Goal: Task Accomplishment & Management: Complete application form

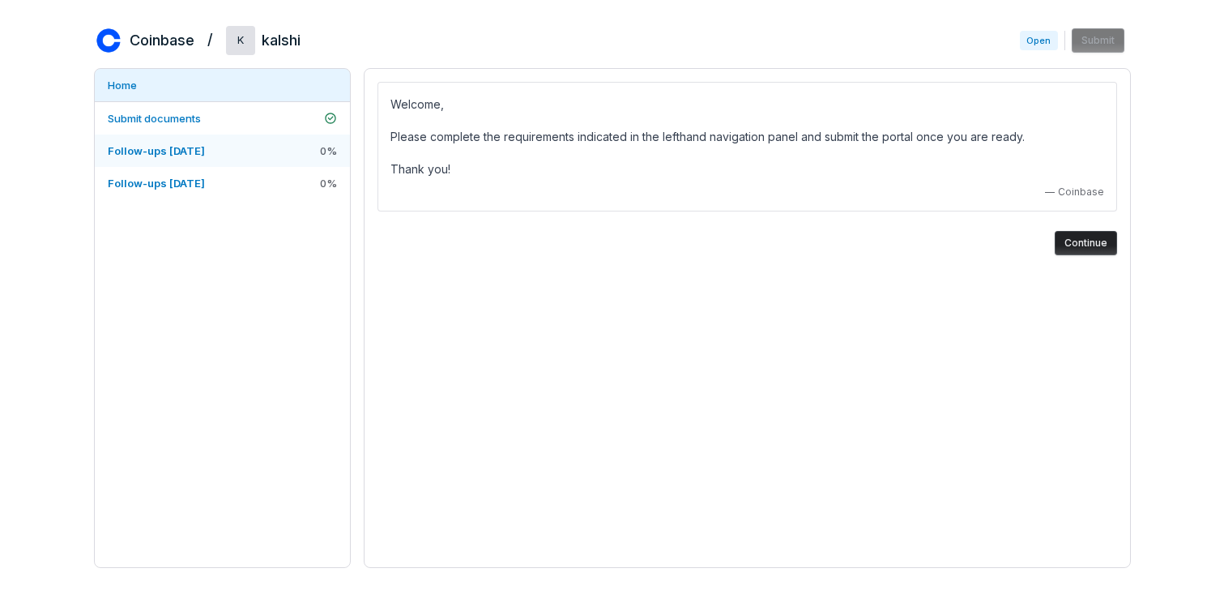
click at [288, 145] on link "Follow-ups [DATE] 0 %" at bounding box center [222, 151] width 255 height 32
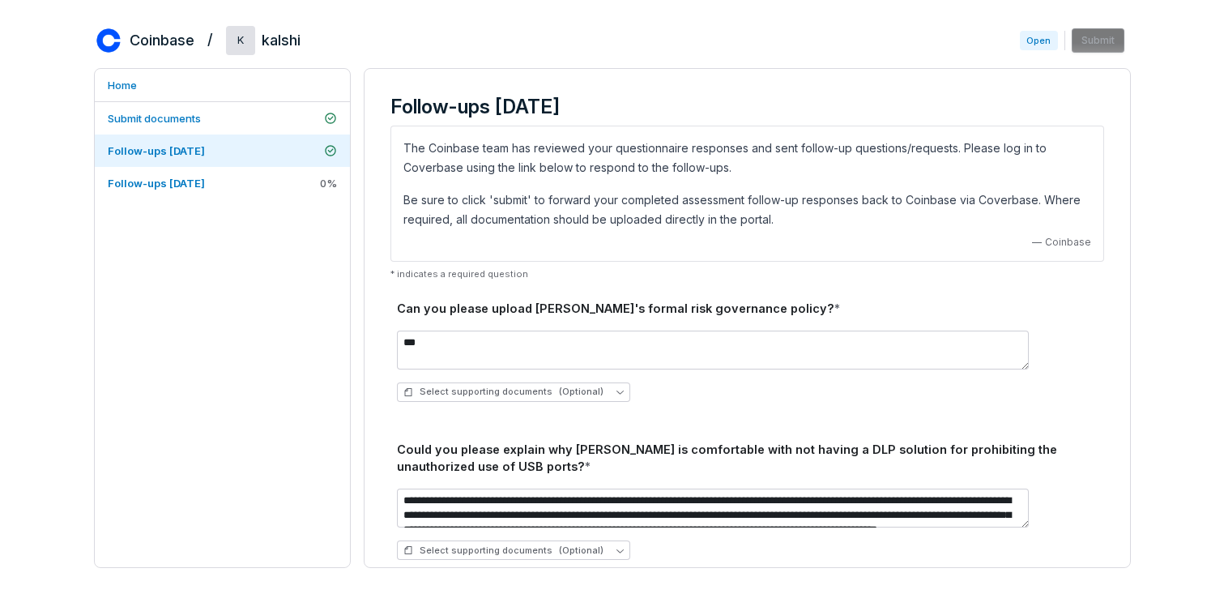
click at [274, 344] on div "Home Submit documents Follow-ups [DATE] Follow-ups [DATE] 0 %" at bounding box center [222, 318] width 257 height 500
click at [268, 177] on link "Follow-ups [DATE] 0 %" at bounding box center [222, 183] width 255 height 32
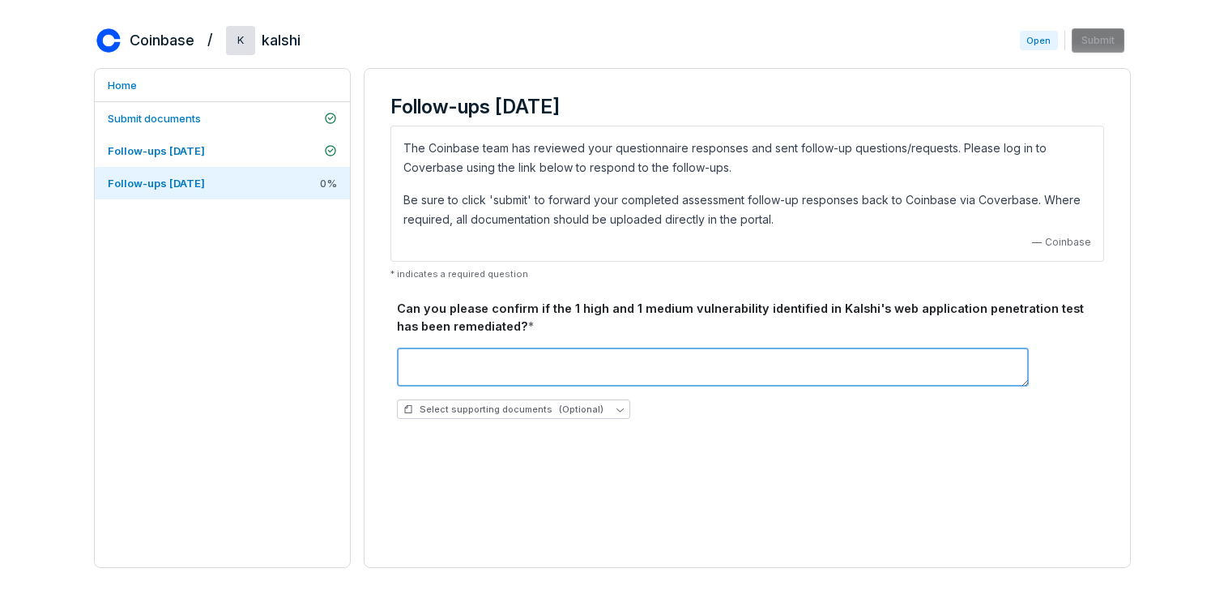
click at [540, 354] on textarea at bounding box center [713, 367] width 632 height 39
paste textarea "**********"
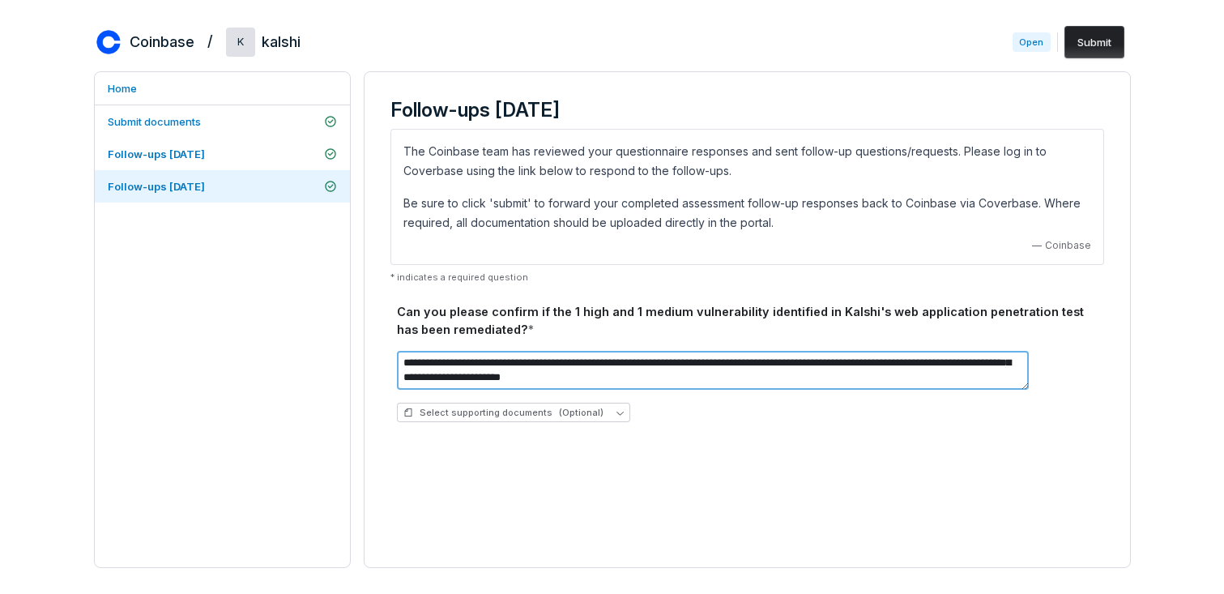
scroll to position [29, 0]
type textarea "**********"
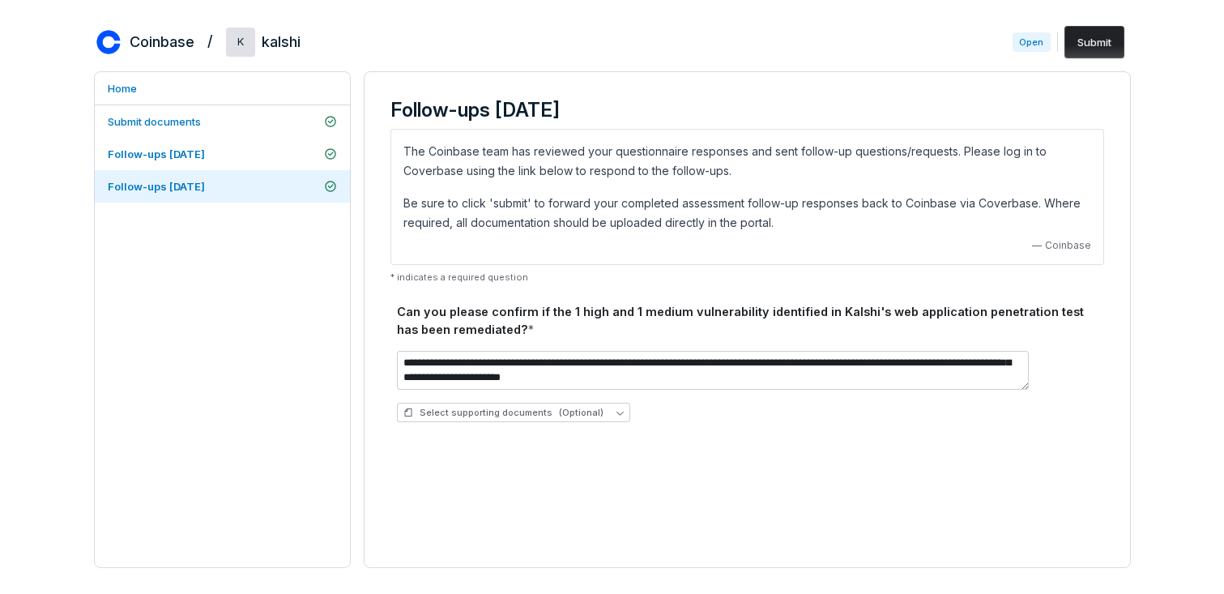
click at [1103, 46] on button "Submit" at bounding box center [1095, 42] width 60 height 32
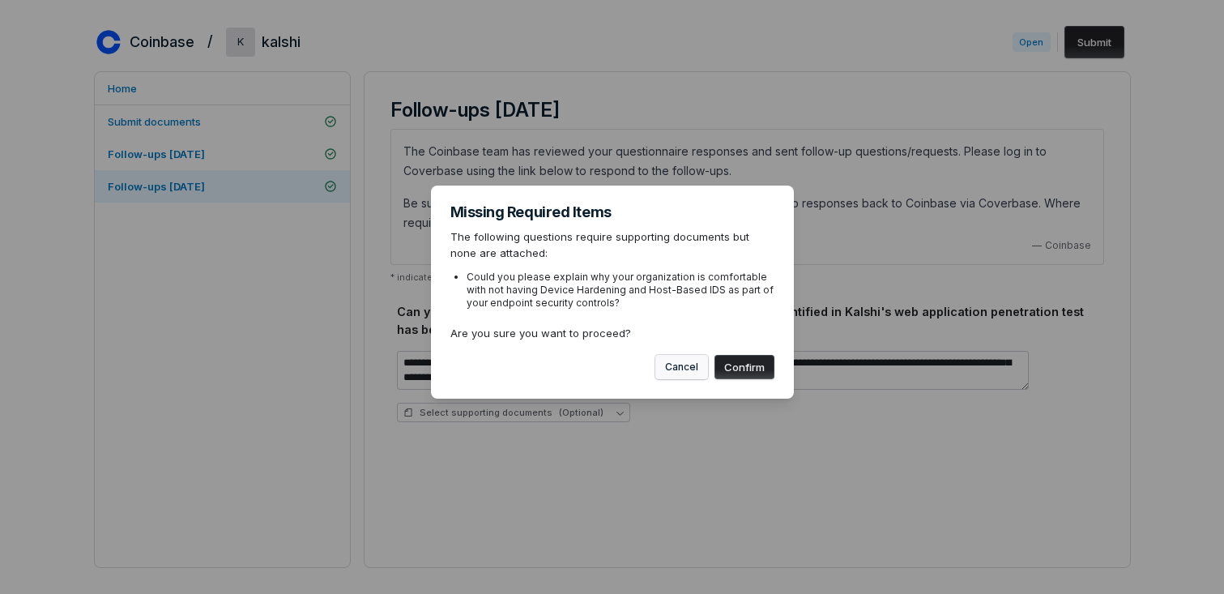
click at [694, 365] on button "Cancel" at bounding box center [681, 367] width 53 height 24
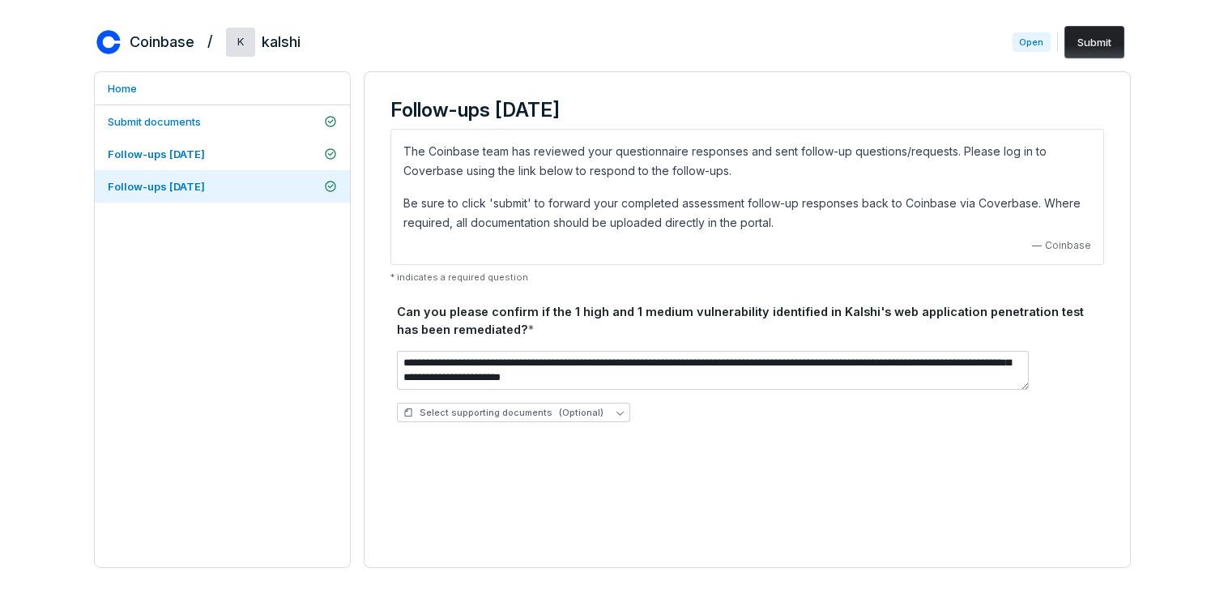
scroll to position [0, 0]
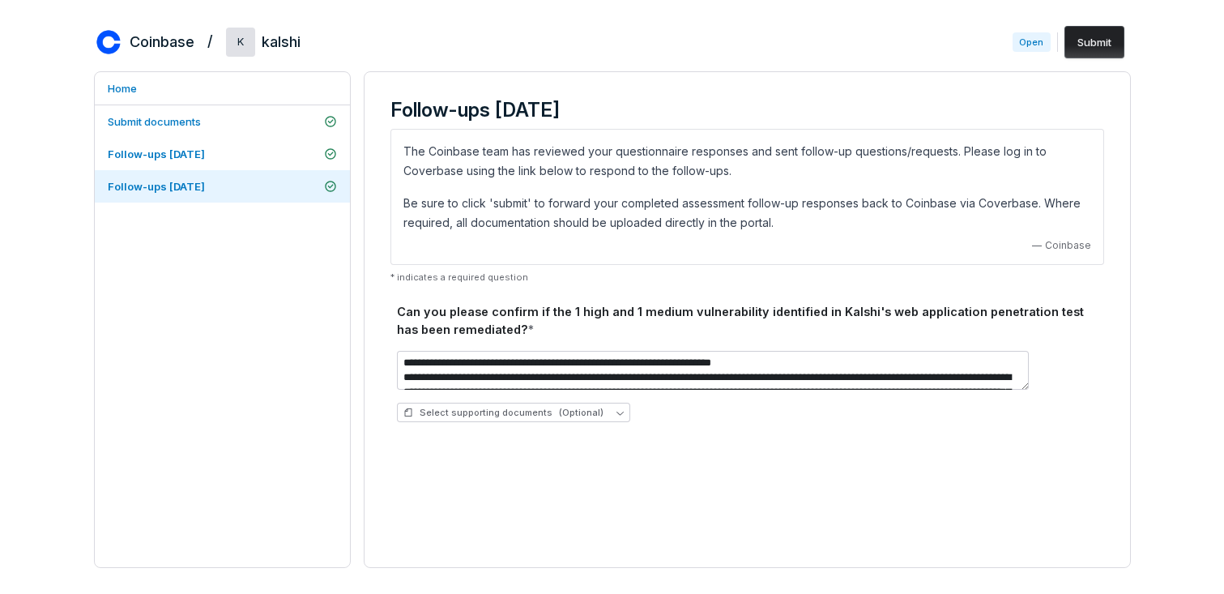
click at [1104, 39] on button "Submit" at bounding box center [1095, 42] width 60 height 32
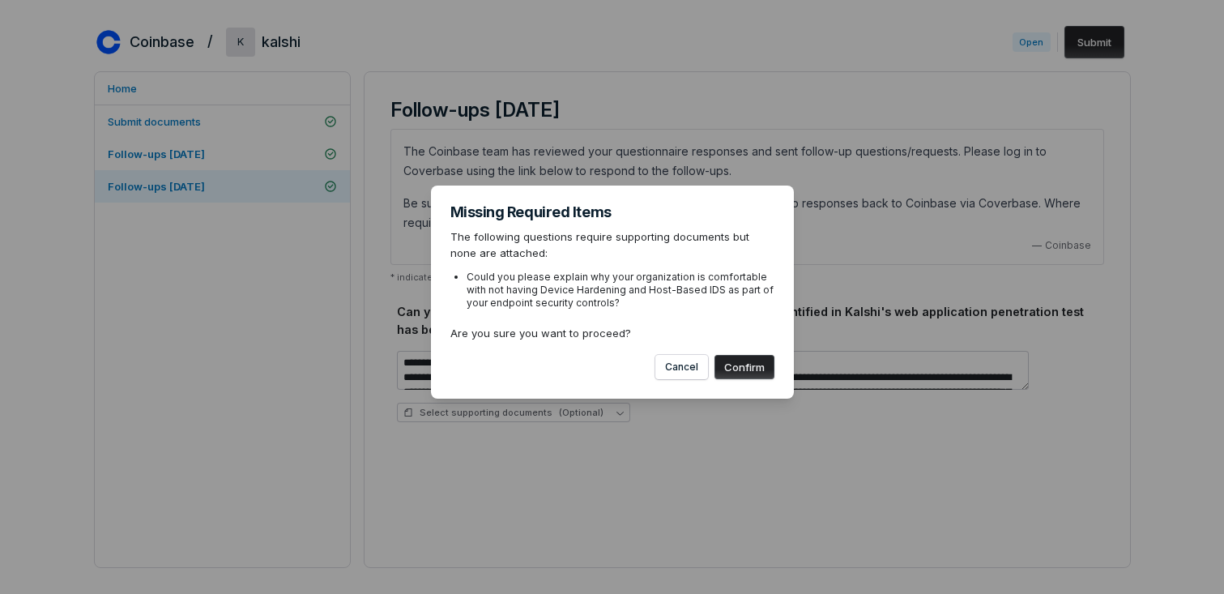
click at [758, 369] on button "Confirm" at bounding box center [745, 367] width 60 height 24
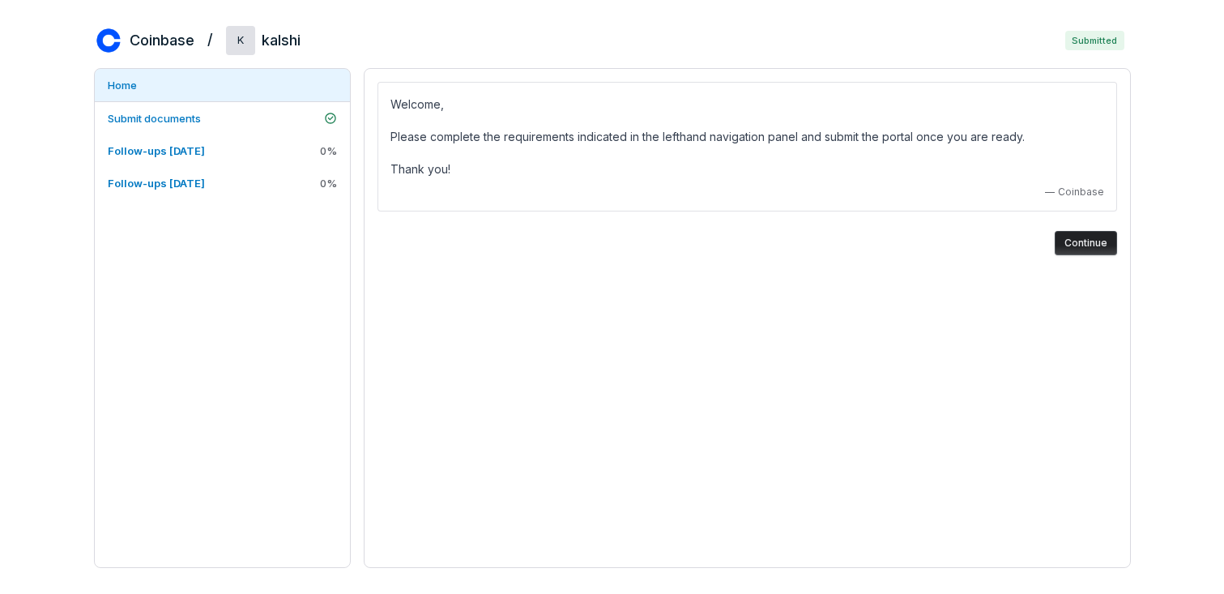
click at [1069, 247] on button "Continue" at bounding box center [1086, 243] width 62 height 24
